Goal: Communication & Community: Answer question/provide support

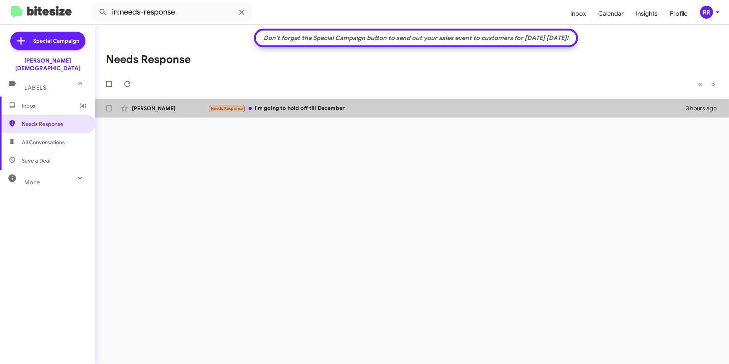
click at [142, 109] on div "[PERSON_NAME]" at bounding box center [170, 109] width 76 height 8
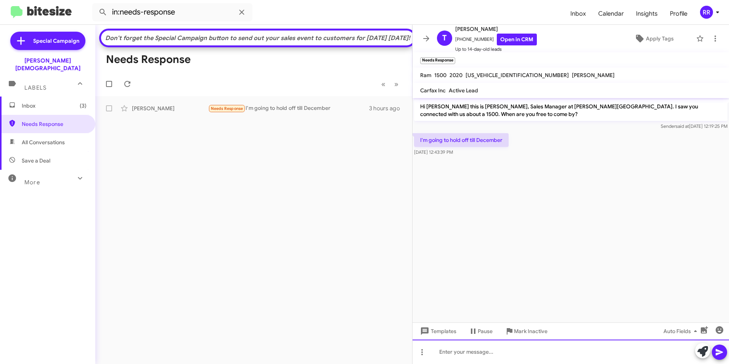
click at [503, 355] on div at bounding box center [571, 352] width 317 height 24
click at [724, 350] on icon at bounding box center [719, 352] width 9 height 9
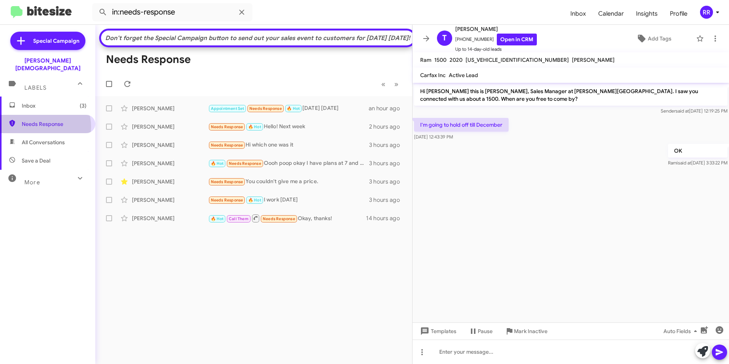
click at [43, 120] on span "Needs Response" at bounding box center [54, 124] width 65 height 8
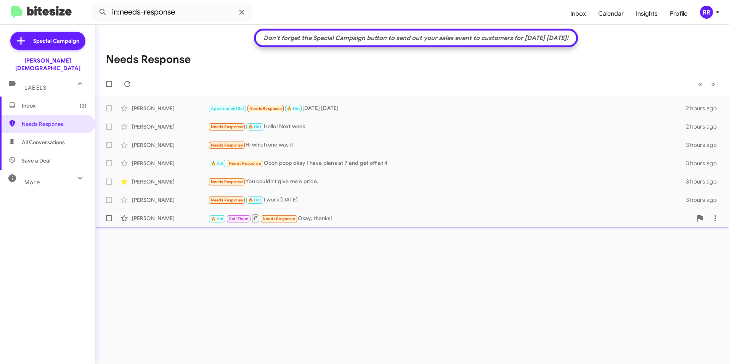
click at [145, 219] on div "[PERSON_NAME]" at bounding box center [170, 218] width 76 height 8
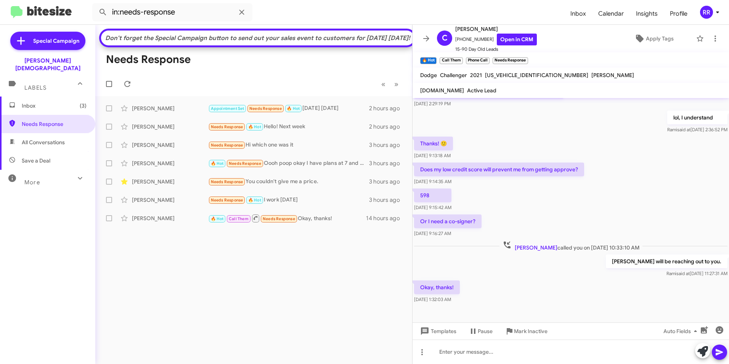
scroll to position [286, 0]
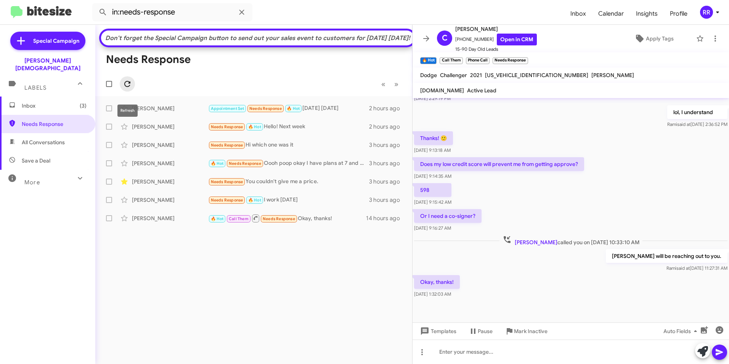
click at [128, 88] on icon at bounding box center [127, 83] width 9 height 9
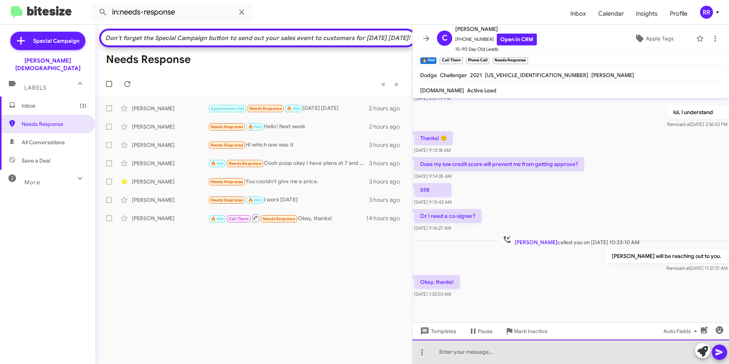
click at [472, 354] on div at bounding box center [571, 352] width 317 height 24
